Goal: Information Seeking & Learning: Learn about a topic

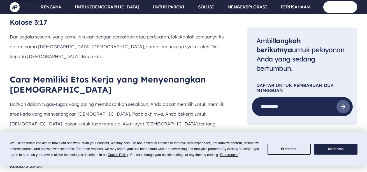
scroll to position [854, 0]
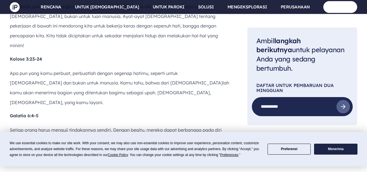
scroll to position [961, 0]
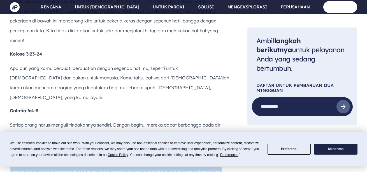
drag, startPoint x: 9, startPoint y: 64, endPoint x: 60, endPoint y: 87, distance: 55.5
copy div "Amsal 14:23 Semua kerja keras mendatangkan keuntungan, tetapi omong kosong bela…"
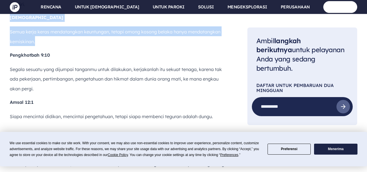
scroll to position [1133, 0]
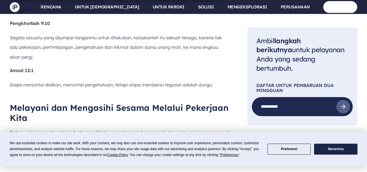
click at [10, 171] on font "Efesus 4:28" at bounding box center [22, 175] width 25 height 6
copy div "Efesus 4:28 Siapa yang pernah mencuri, janganlah ia mencuri lagi, tetapi hendak…"
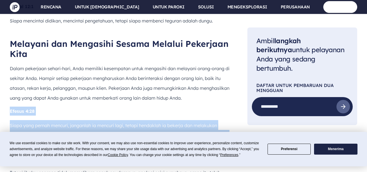
scroll to position [1191, 0]
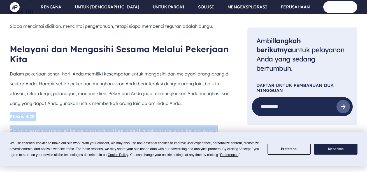
click at [10, 160] on font "[DEMOGRAPHIC_DATA] 5:8" at bounding box center [40, 163] width 61 height 6
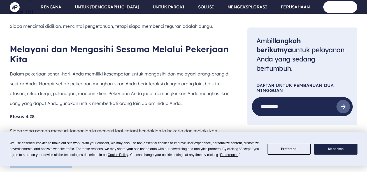
drag, startPoint x: 10, startPoint y: 69, endPoint x: 129, endPoint y: 95, distance: 121.2
copy div "1 [PERSON_NAME] 5:8 Tetapi jikalau seorang tidak memelihara sanak saudaranya, a…"
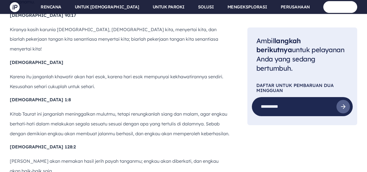
scroll to position [1819, 0]
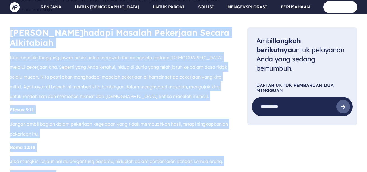
scroll to position [1994, 0]
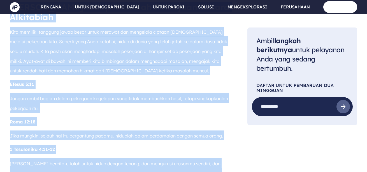
copy div "Lore Ipsumdolor Sitamet Consectet Adipis Elitseddoe Temp incididu utlabore etdo…"
